Goal: Task Accomplishment & Management: Use online tool/utility

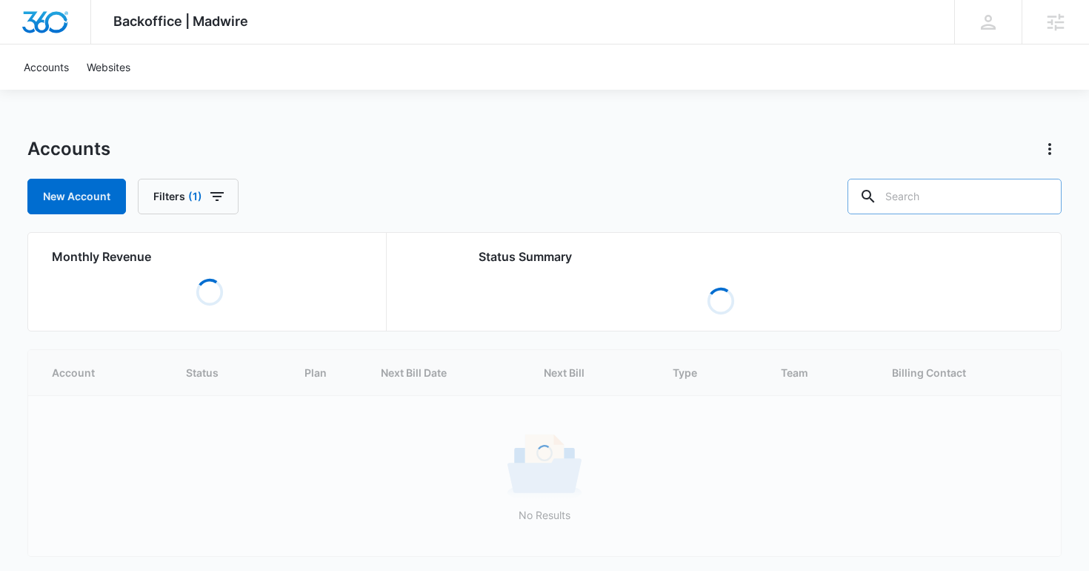
click at [976, 196] on input "text" at bounding box center [955, 197] width 214 height 36
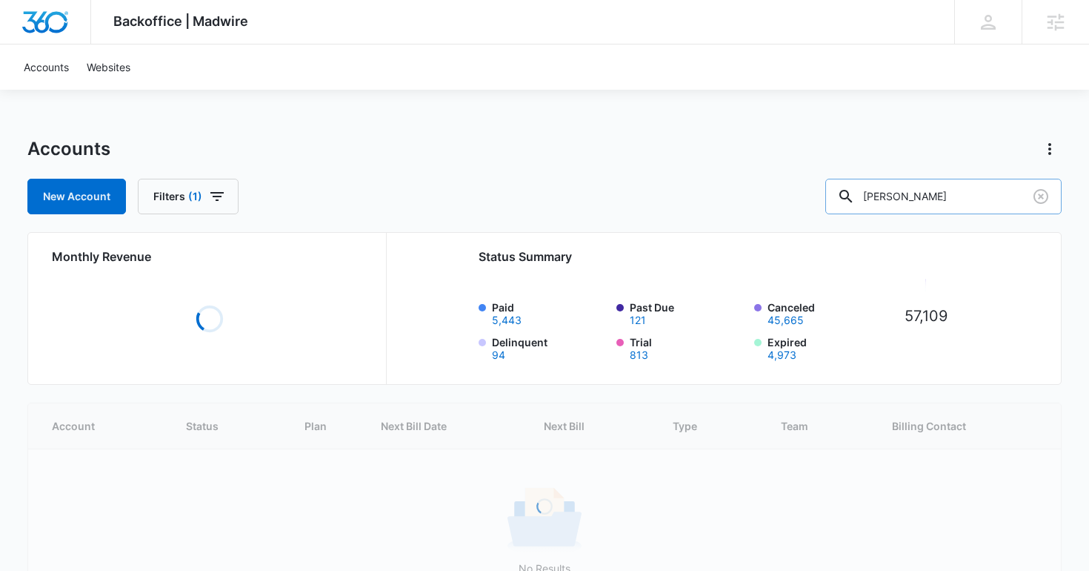
type input "brunetta"
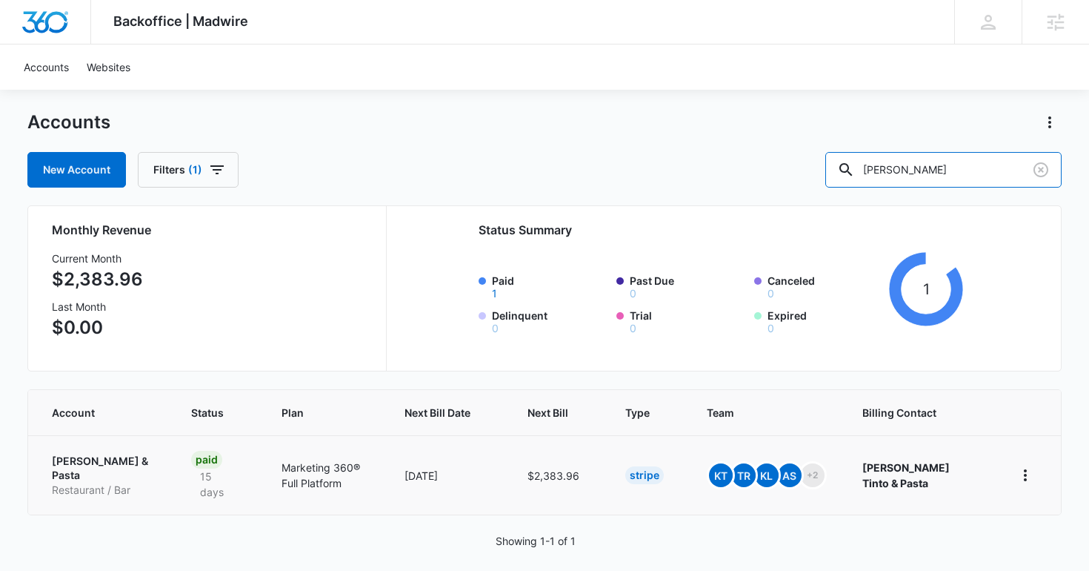
scroll to position [27, 0]
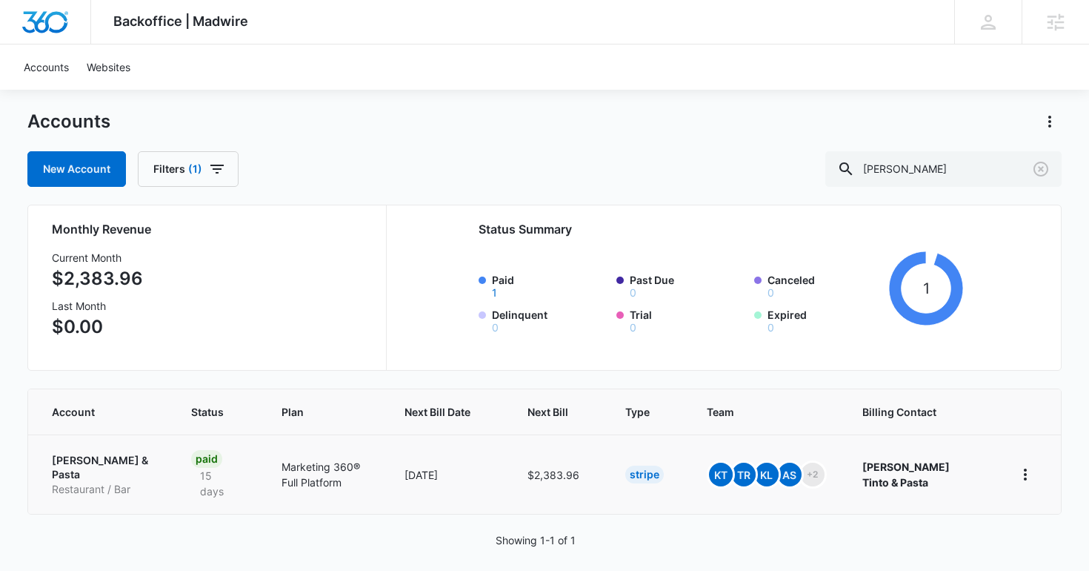
click at [70, 462] on p "[PERSON_NAME] & Pasta" at bounding box center [104, 467] width 104 height 29
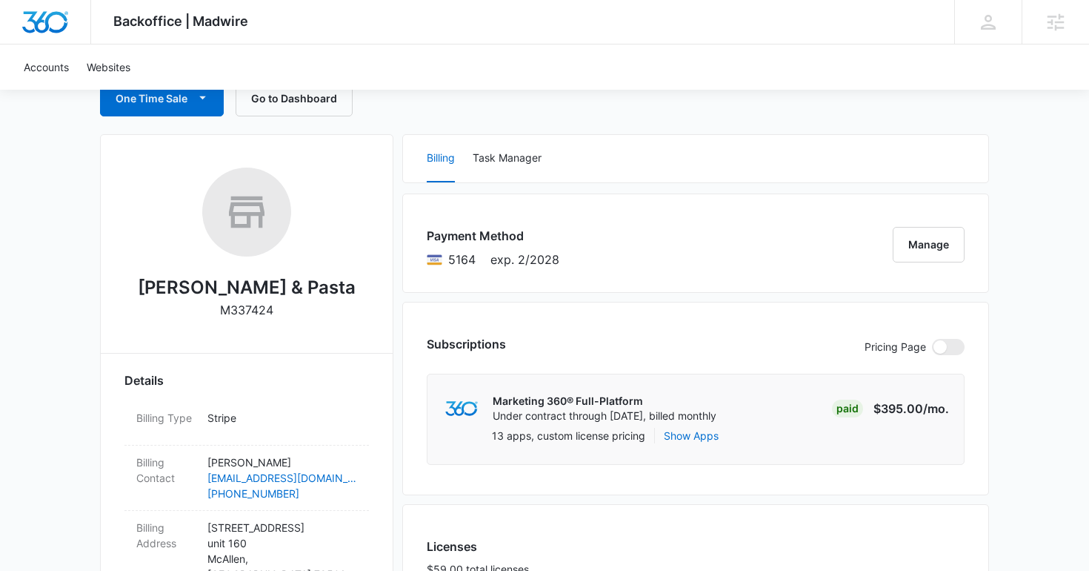
scroll to position [442, 0]
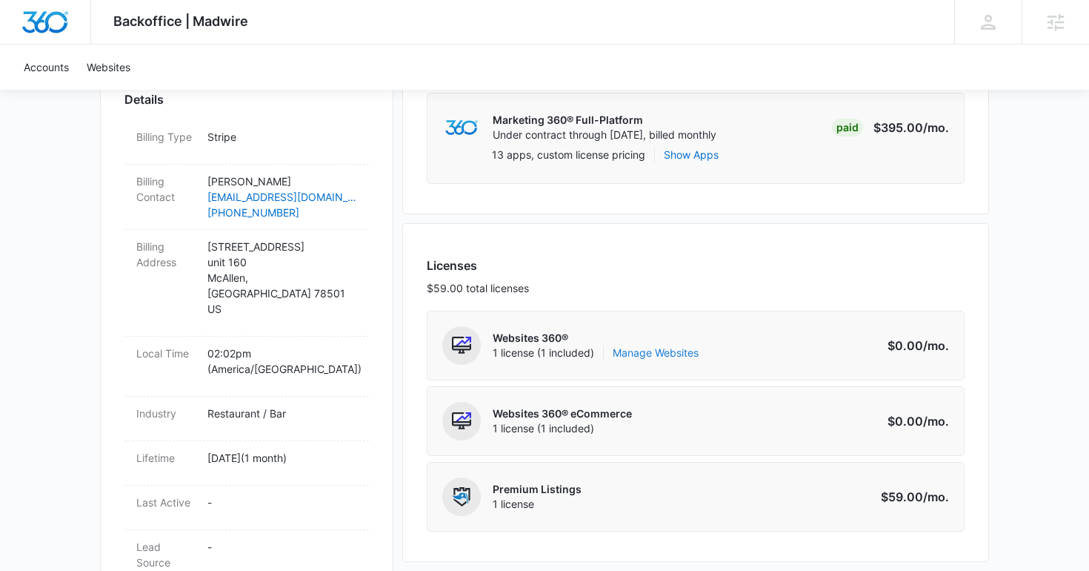
click at [640, 354] on link "Manage Websites" at bounding box center [656, 352] width 86 height 15
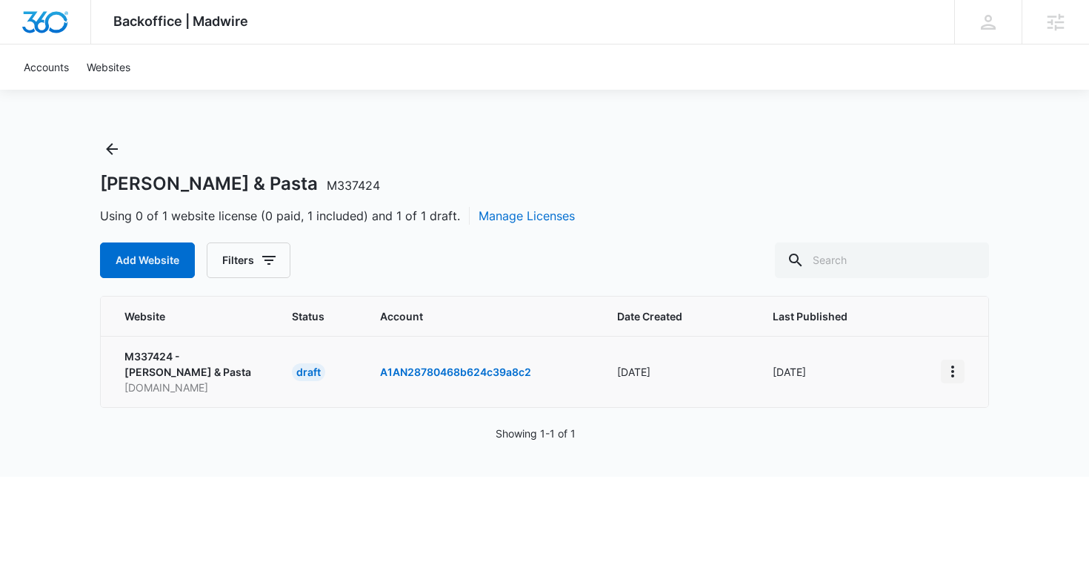
click at [957, 371] on icon "View More" at bounding box center [953, 371] width 18 height 18
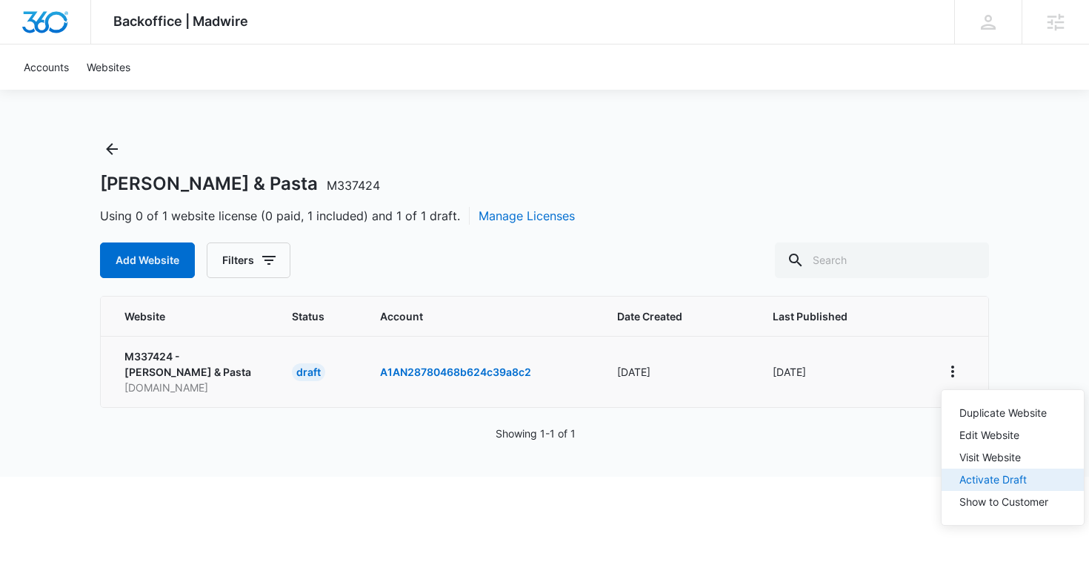
click at [973, 478] on div "Activate Draft" at bounding box center [1004, 479] width 89 height 10
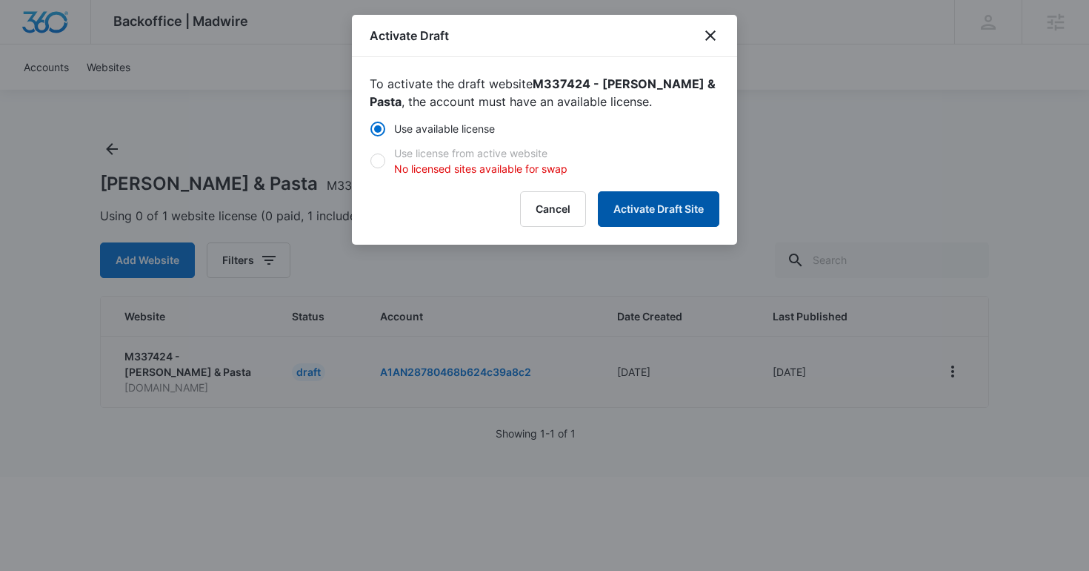
click at [640, 213] on button "Activate Draft Site" at bounding box center [659, 209] width 122 height 36
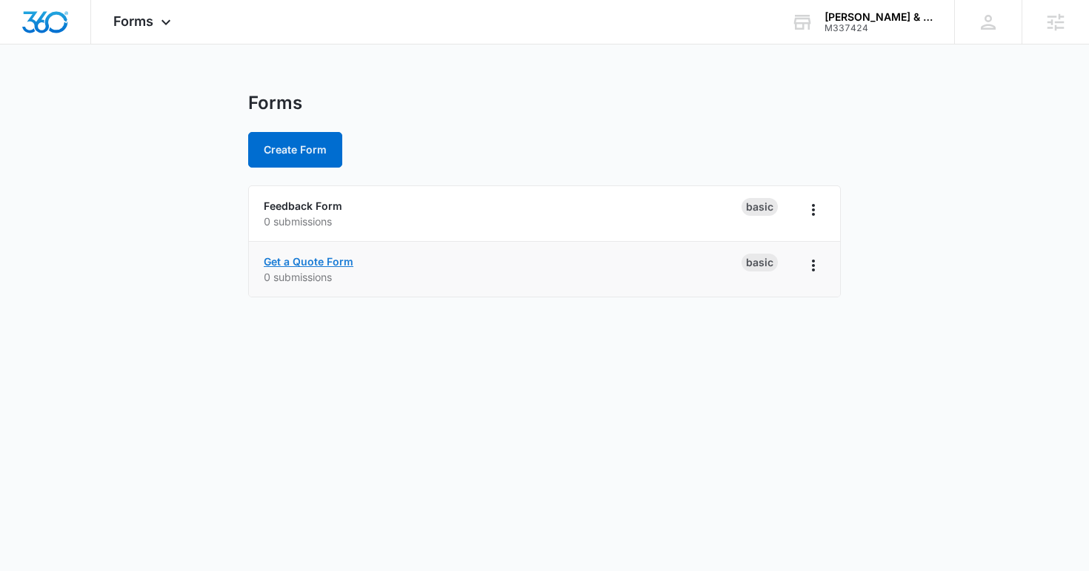
click at [296, 264] on link "Get a Quote Form" at bounding box center [309, 261] width 90 height 13
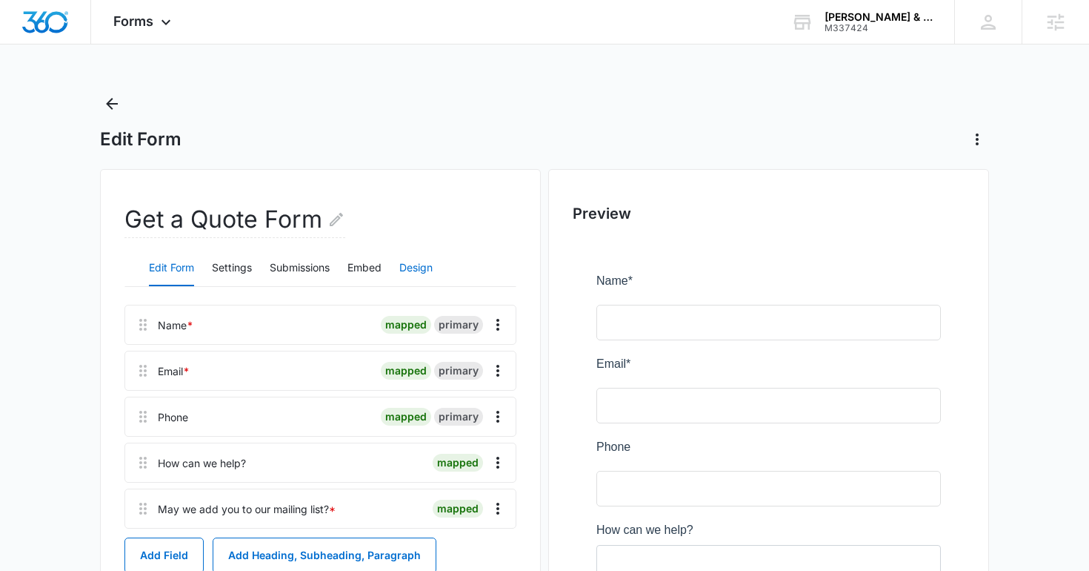
click at [409, 268] on button "Design" at bounding box center [415, 268] width 33 height 36
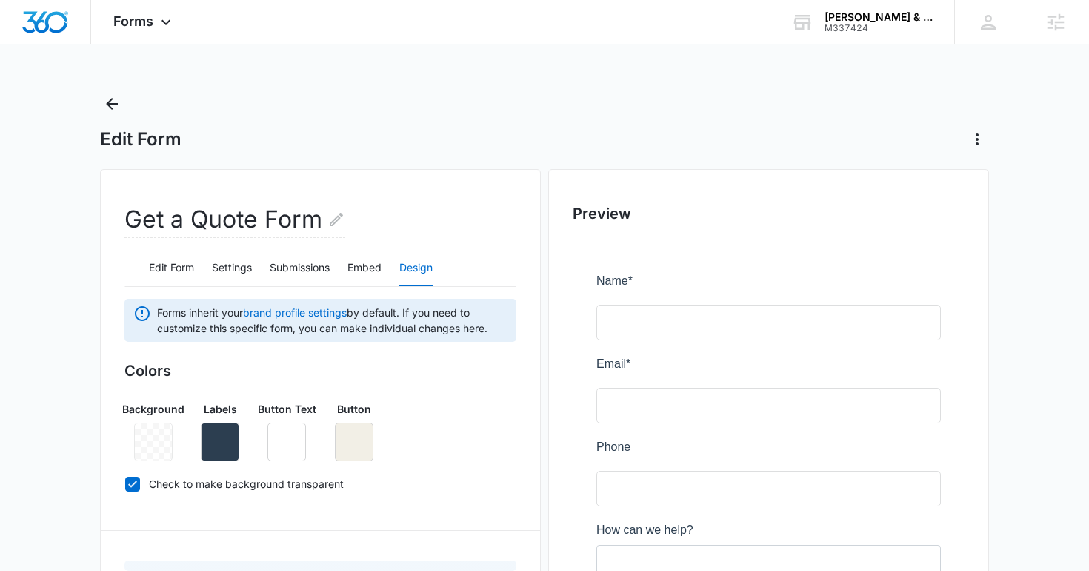
scroll to position [112, 0]
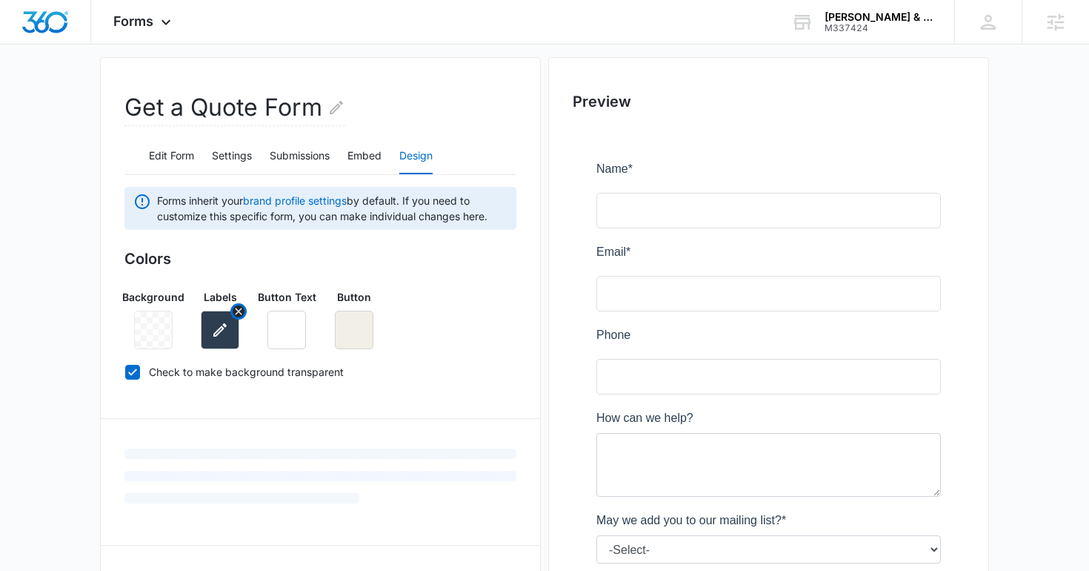
click at [221, 322] on icon "button" at bounding box center [220, 330] width 18 height 18
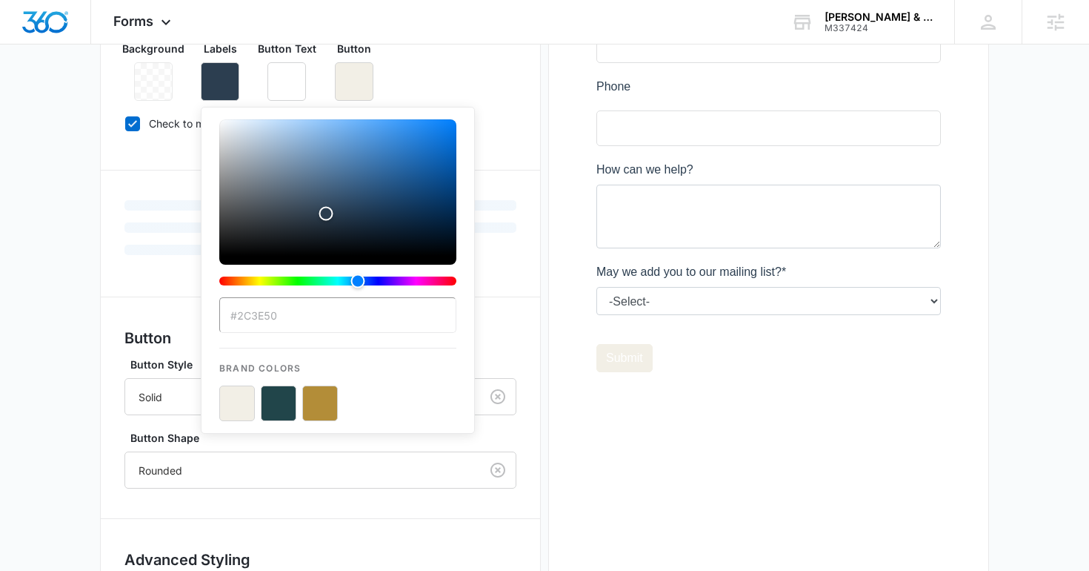
scroll to position [374, 0]
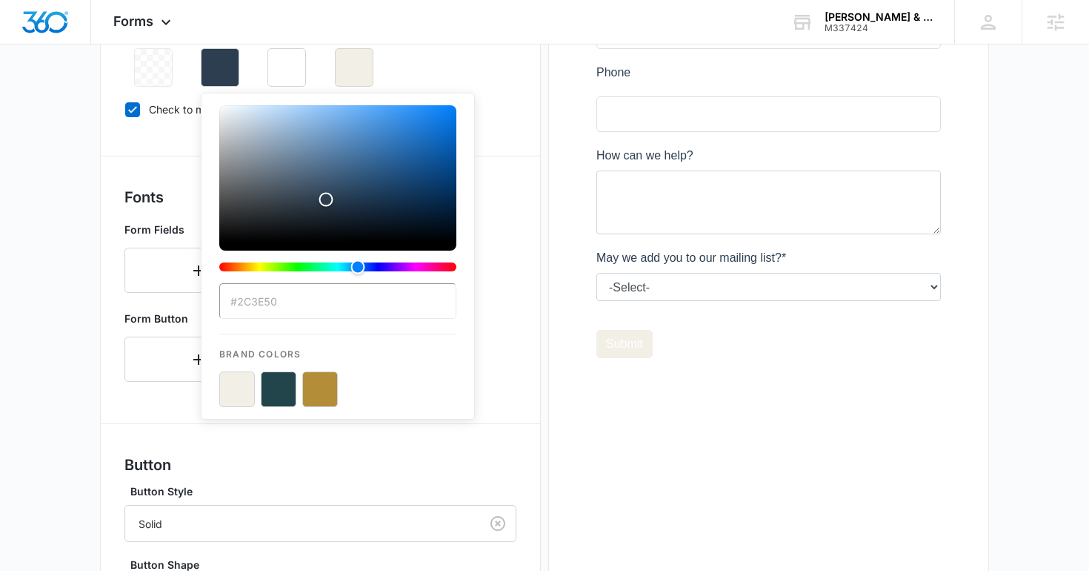
click at [238, 385] on button "color-picker-container" at bounding box center [237, 389] width 36 height 36
type input "#F2EFE6"
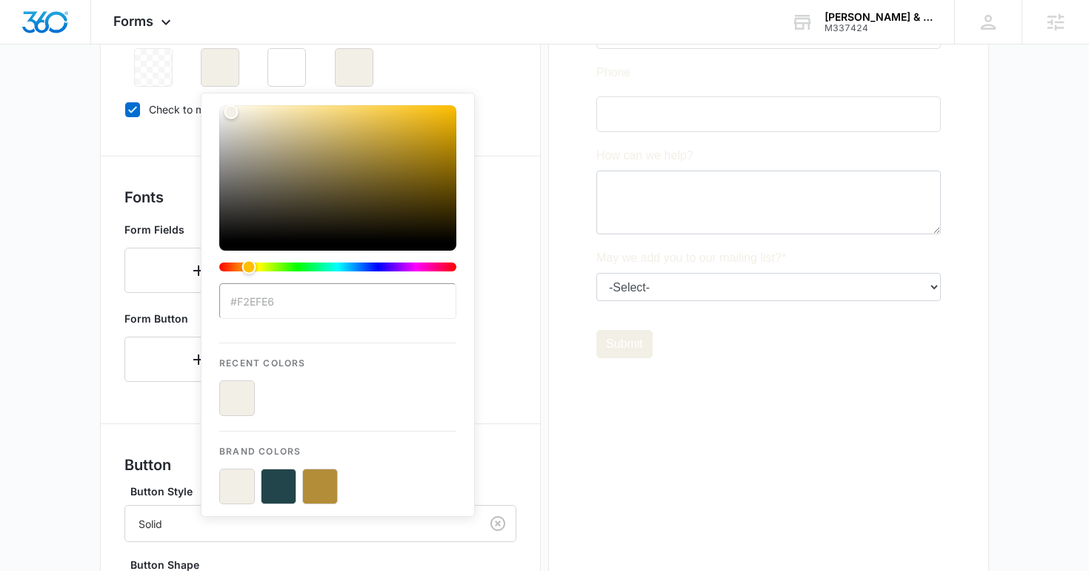
click at [496, 368] on div "Form Button" at bounding box center [320, 346] width 392 height 83
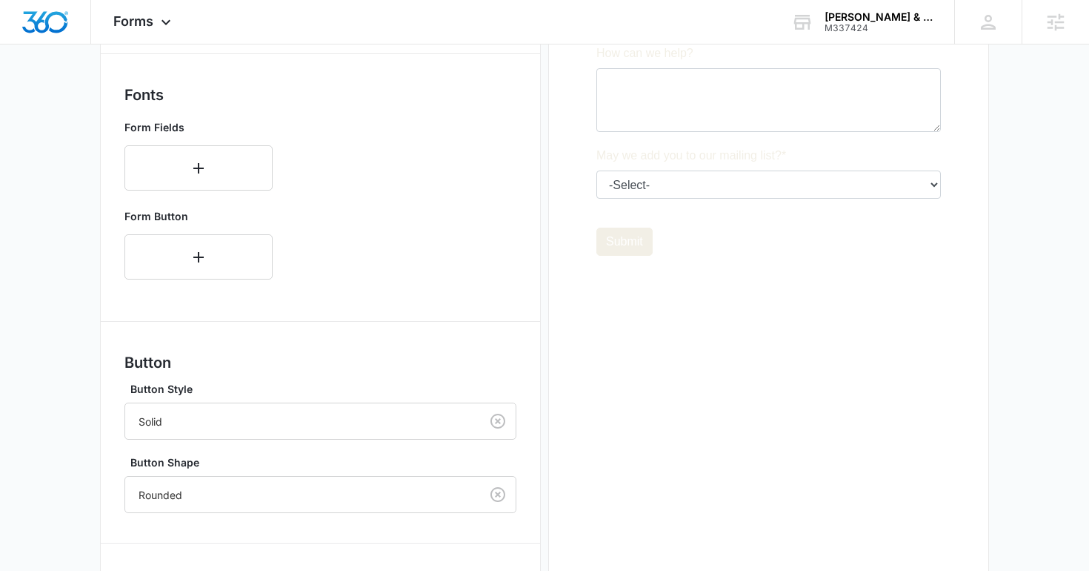
scroll to position [631, 0]
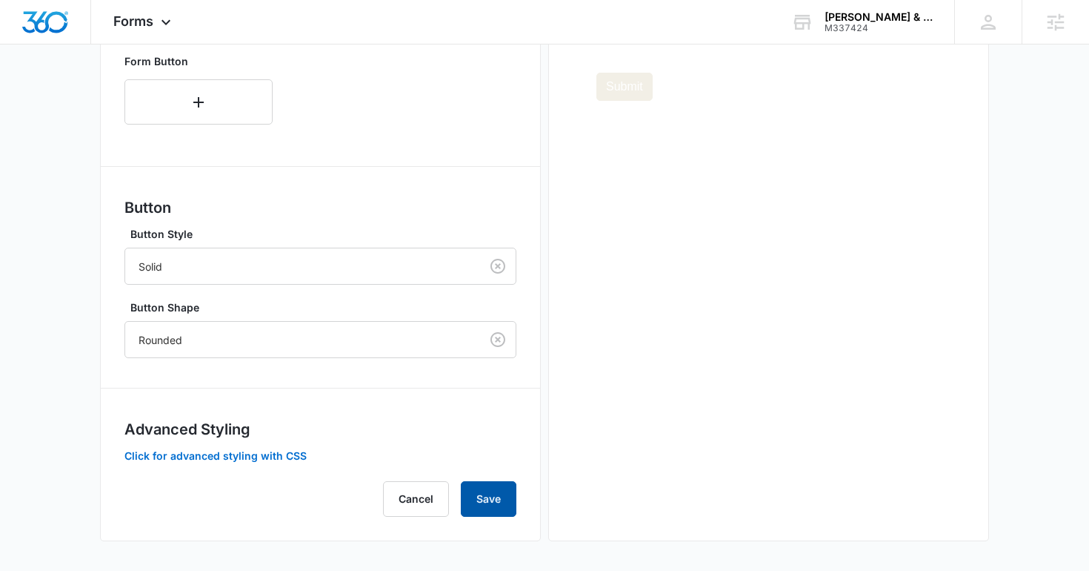
click at [498, 491] on button "Save" at bounding box center [489, 499] width 56 height 36
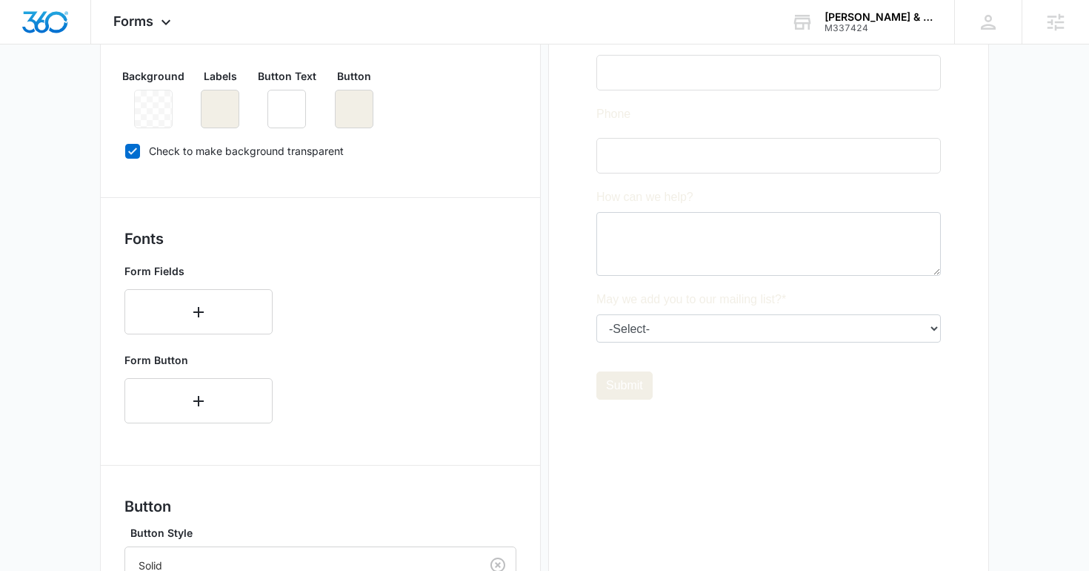
scroll to position [238, 0]
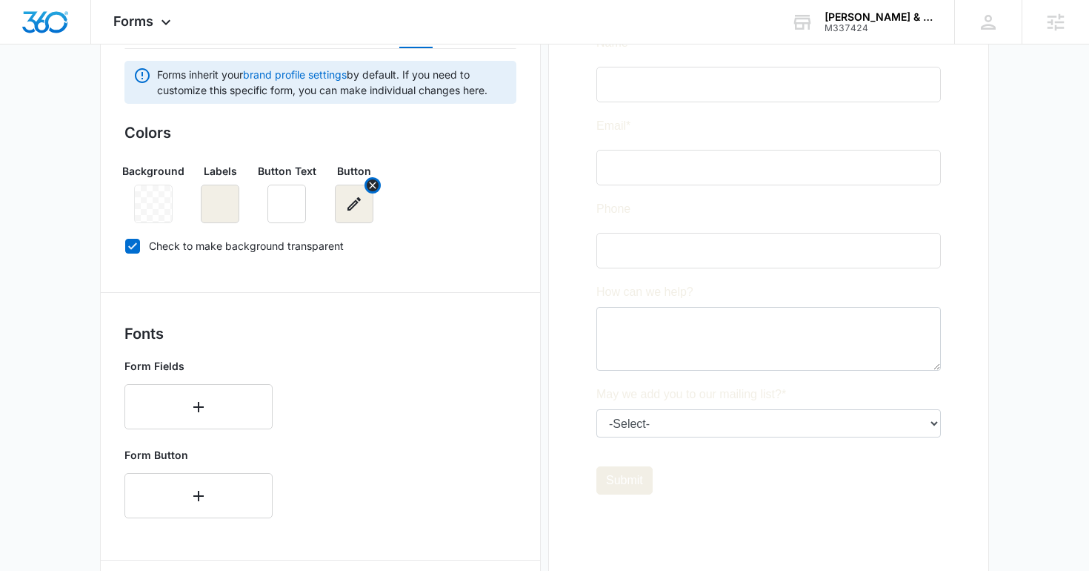
click at [357, 213] on button "button" at bounding box center [354, 204] width 39 height 39
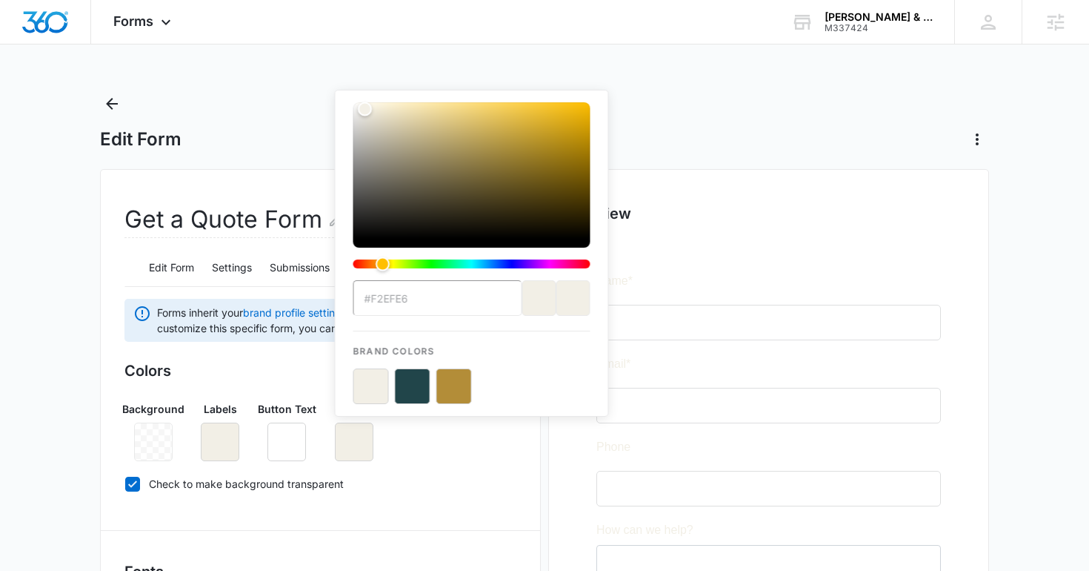
click at [460, 387] on button "color-picker-container" at bounding box center [454, 386] width 36 height 36
type input "#B38D38"
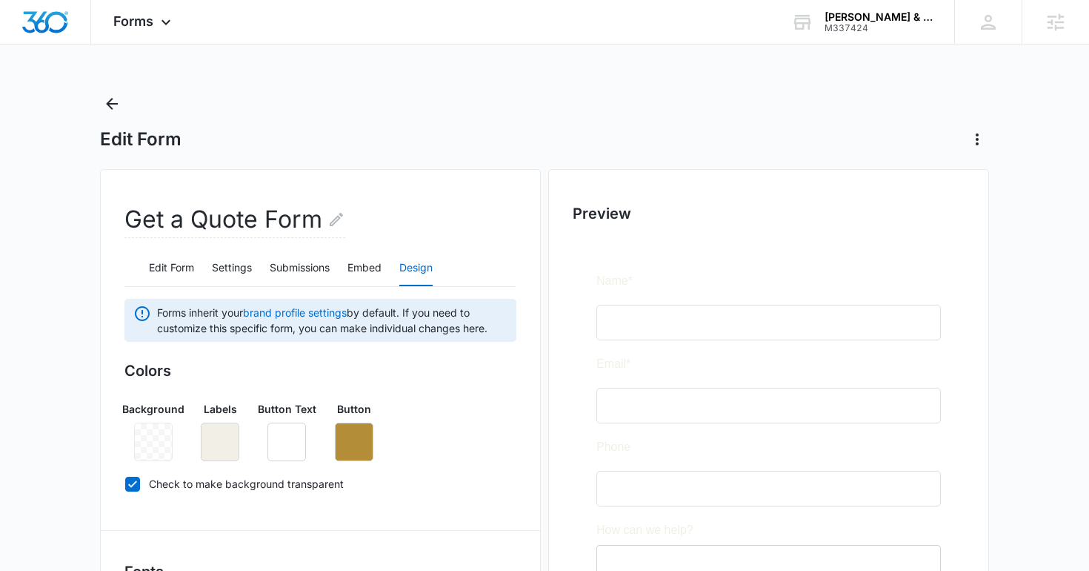
click at [501, 480] on label "Check to make background transparent" at bounding box center [320, 484] width 392 height 16
click at [125, 483] on input "Check to make background transparent" at bounding box center [124, 483] width 1 height 1
checkbox input "false"
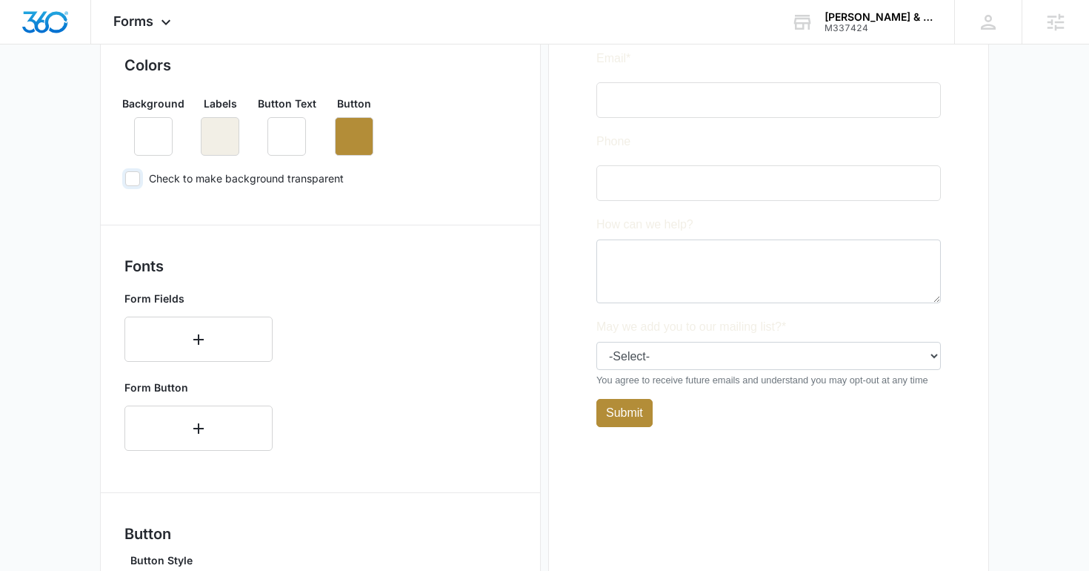
scroll to position [631, 0]
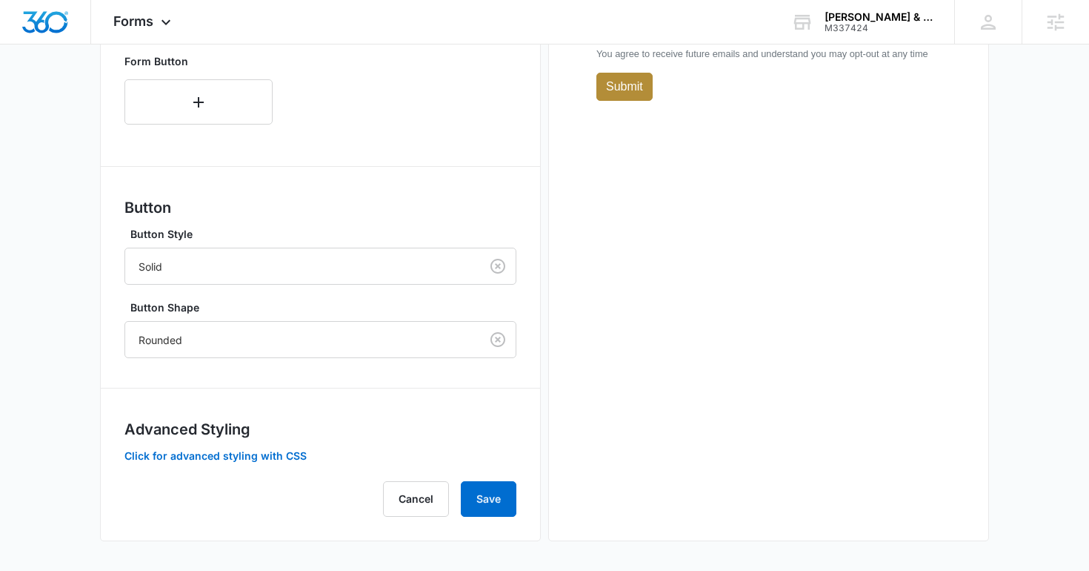
click at [501, 480] on div "Forms inherit your brand profile settings by default. If you need to customize …" at bounding box center [320, 91] width 392 height 849
click at [495, 502] on button "Save" at bounding box center [489, 499] width 56 height 36
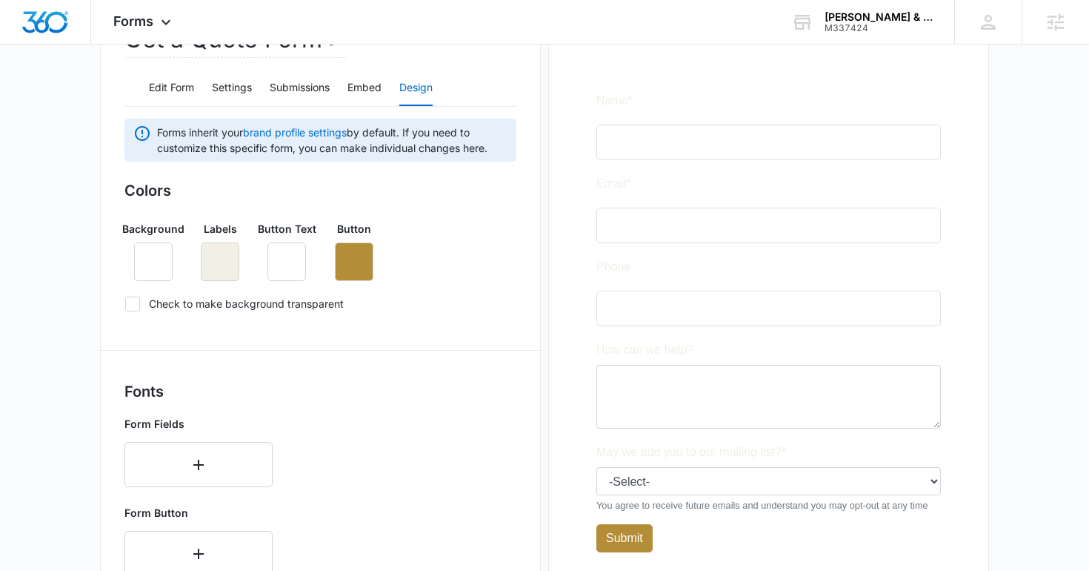
scroll to position [201, 0]
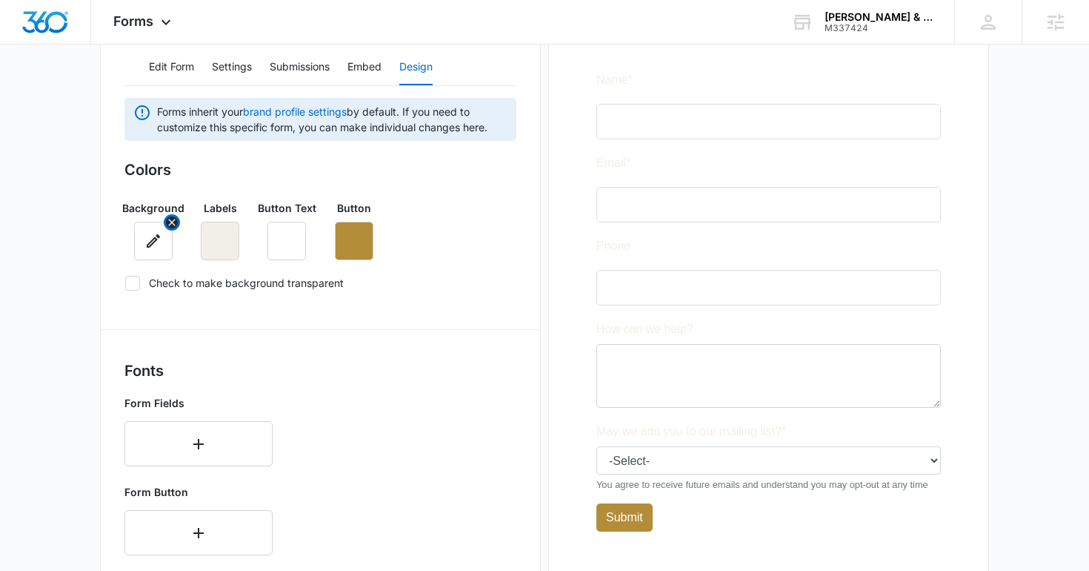
click at [158, 245] on icon "button" at bounding box center [154, 241] width 18 height 18
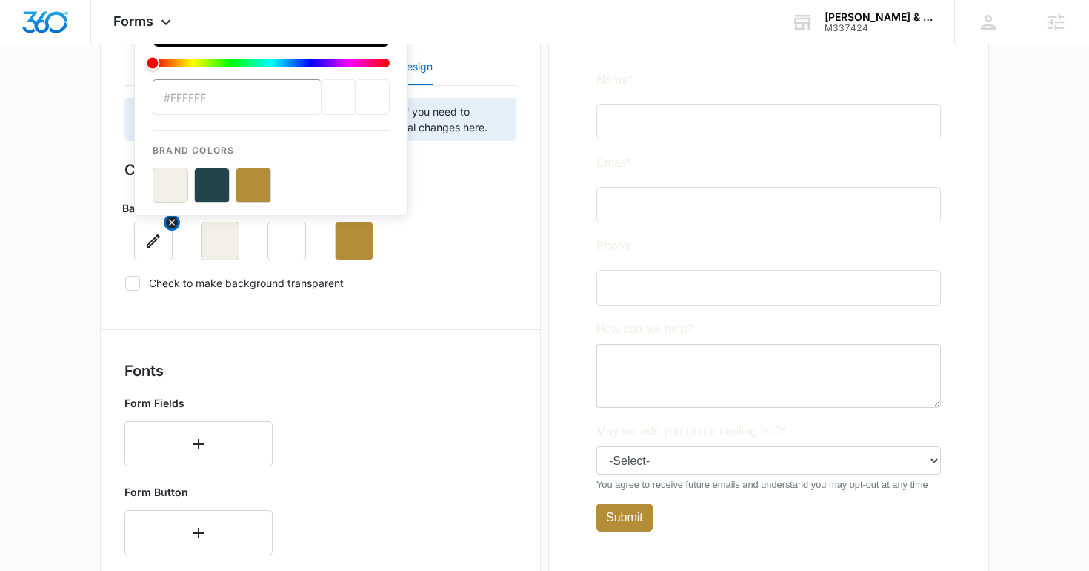
scroll to position [0, 0]
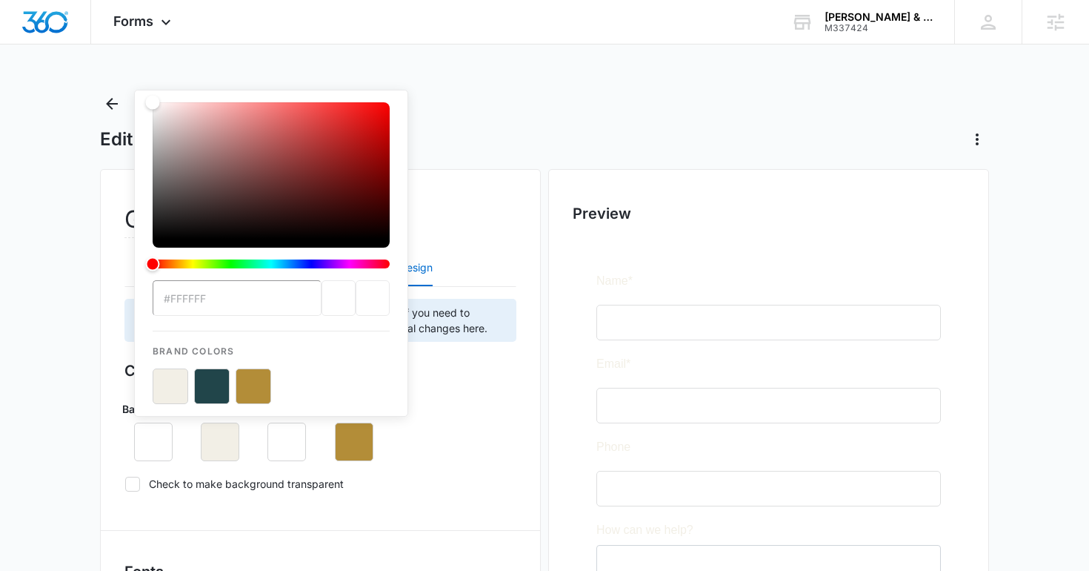
click at [226, 297] on input "#FFFFFF" at bounding box center [237, 298] width 169 height 36
click at [205, 391] on button "color-picker-container" at bounding box center [212, 386] width 36 height 36
type input "#21454A"
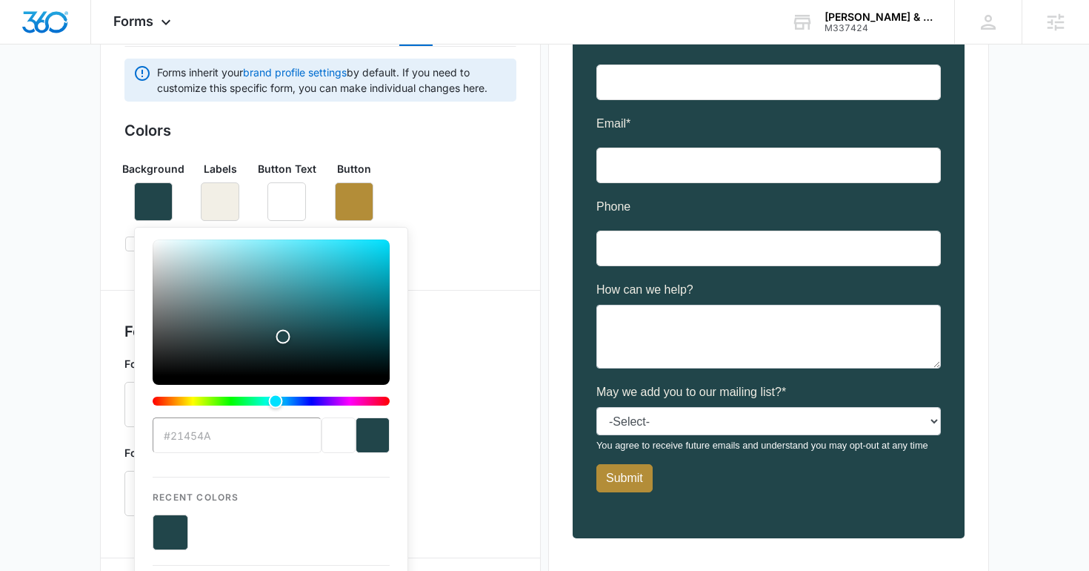
scroll to position [472, 0]
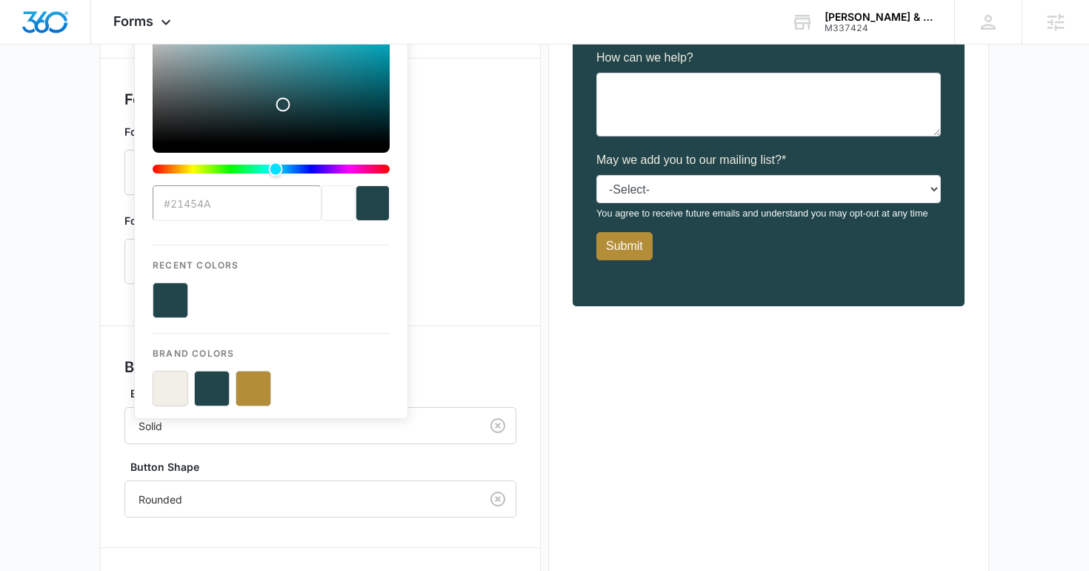
click at [448, 368] on h3 "Button" at bounding box center [320, 367] width 392 height 22
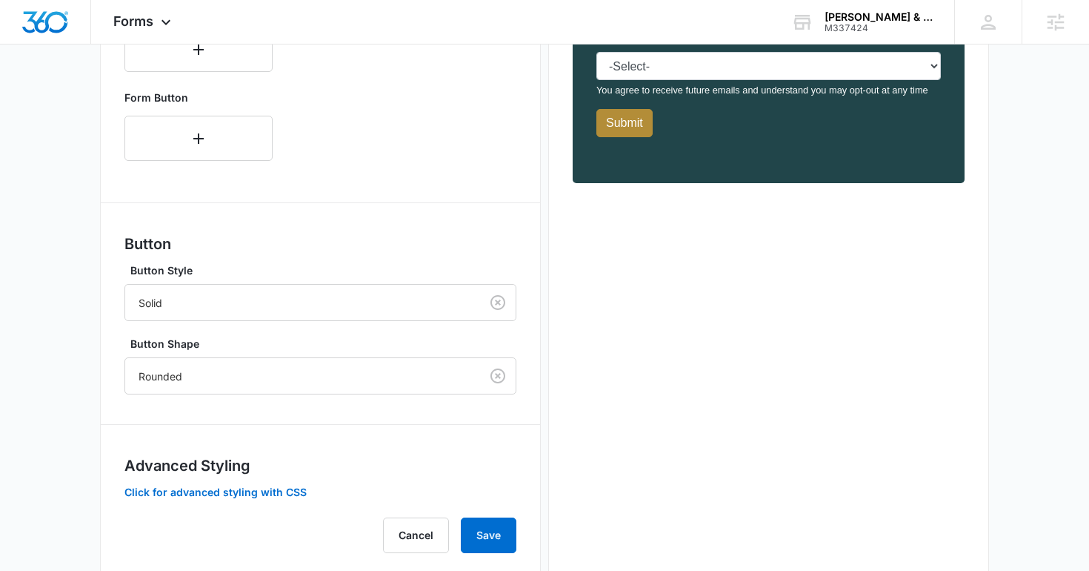
scroll to position [631, 0]
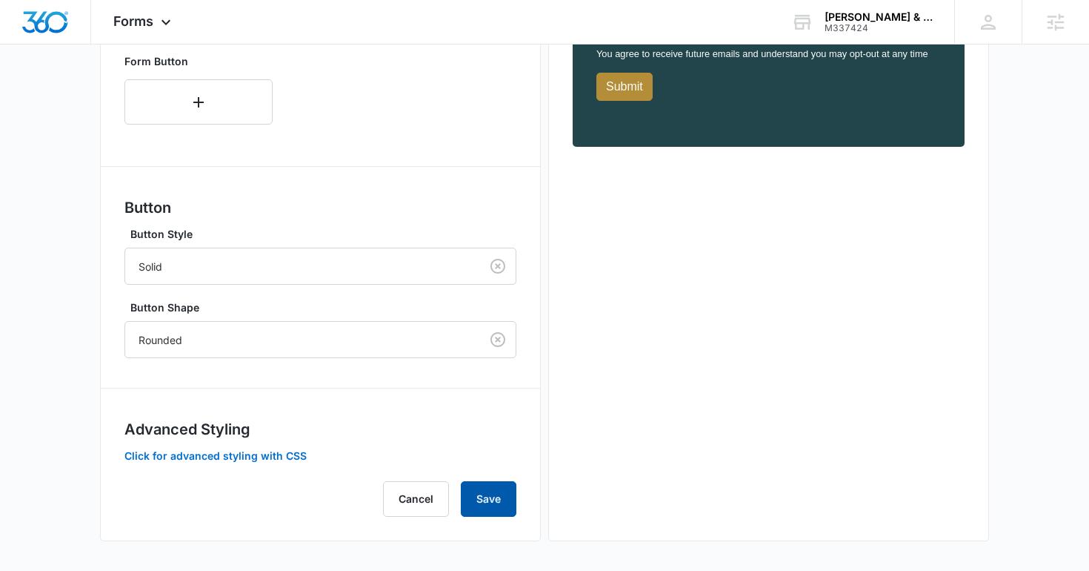
click at [495, 489] on button "Save" at bounding box center [489, 499] width 56 height 36
click at [485, 496] on button "Save" at bounding box center [489, 499] width 56 height 36
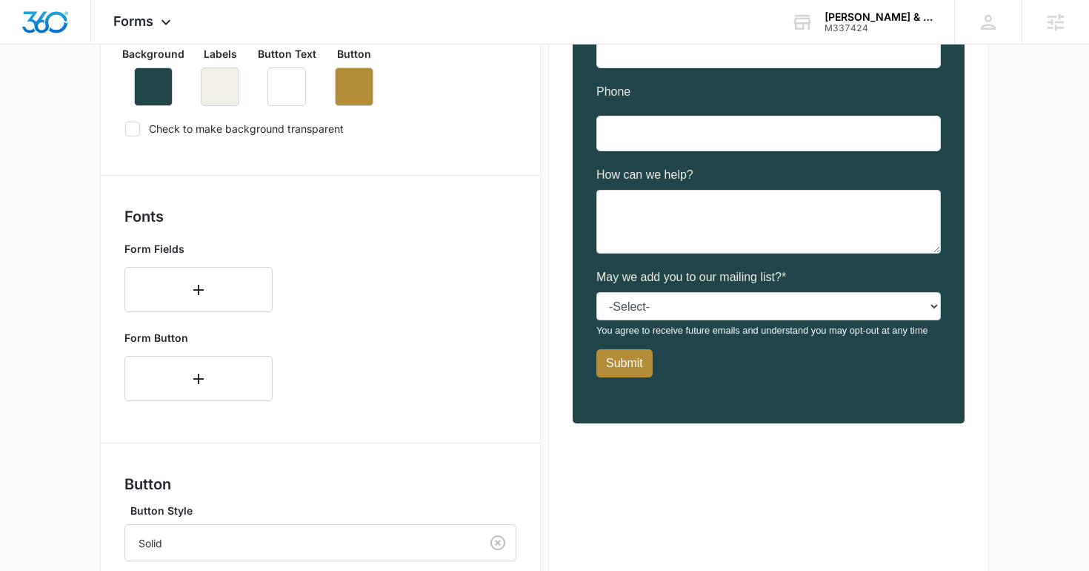
scroll to position [159, 0]
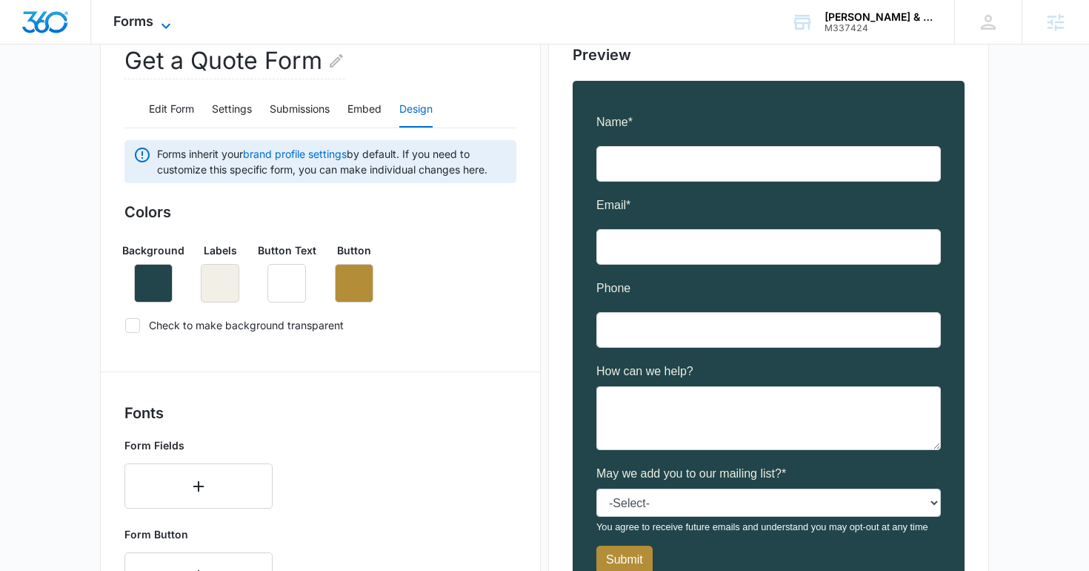
click at [142, 14] on span "Forms" at bounding box center [133, 21] width 40 height 16
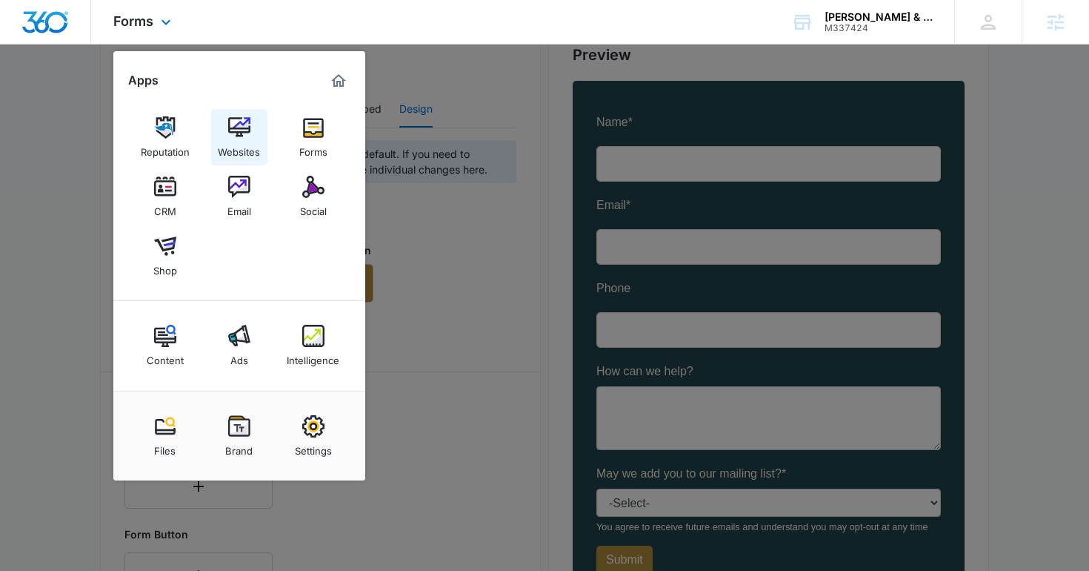
click at [239, 130] on img at bounding box center [239, 127] width 22 height 22
